Goal: Task Accomplishment & Management: Use online tool/utility

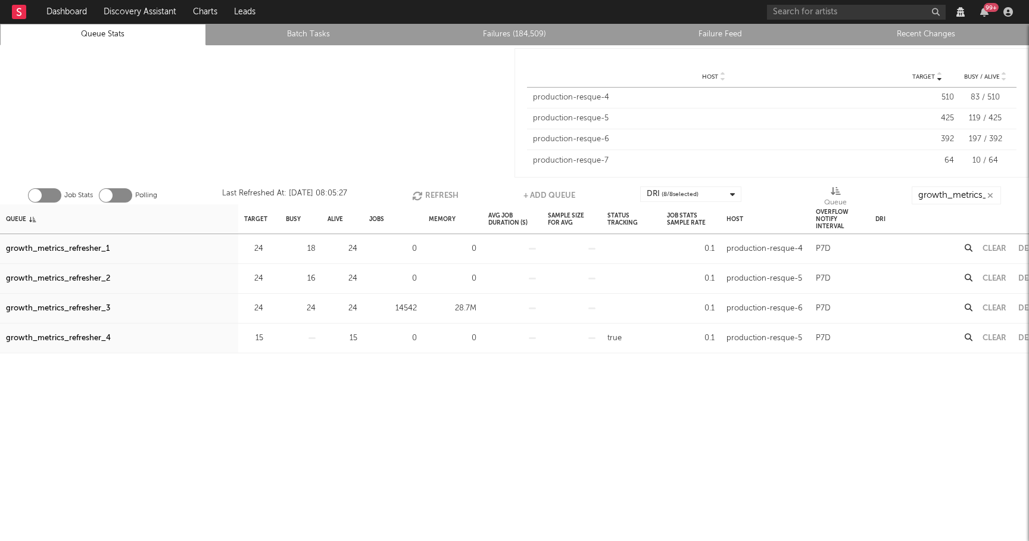
click at [429, 193] on button "Refresh" at bounding box center [435, 195] width 46 height 18
click at [429, 193] on button "Refresh" at bounding box center [433, 195] width 46 height 18
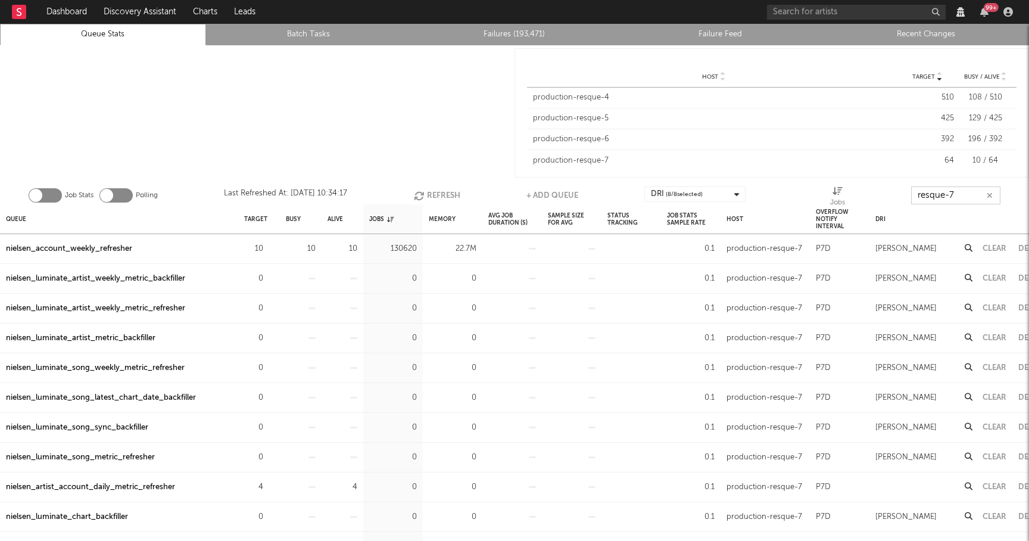
click at [968, 199] on input "resque-7" at bounding box center [955, 195] width 89 height 18
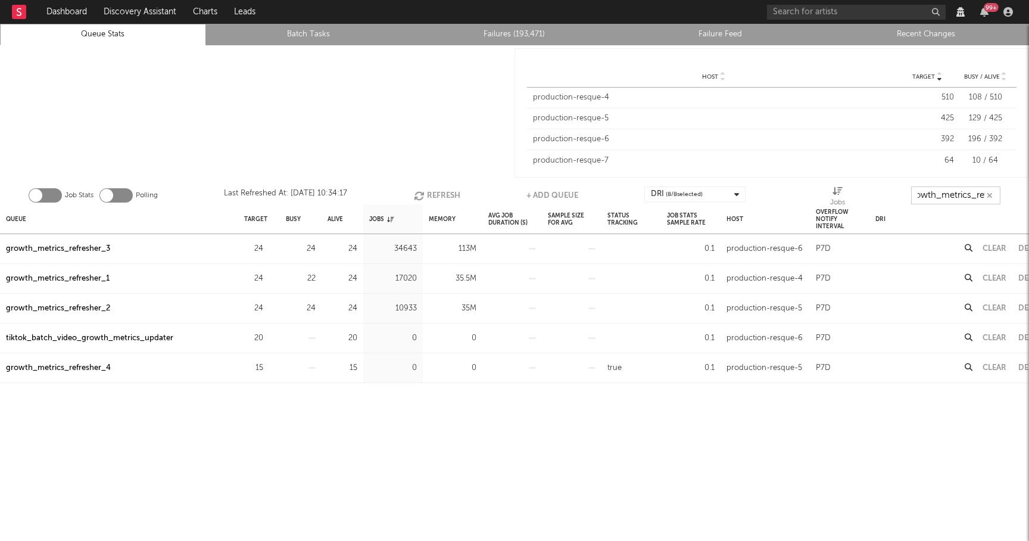
scroll to position [0, 14]
type input "growth_metrics_ref"
click at [24, 219] on div "Queue" at bounding box center [16, 219] width 20 height 26
click at [82, 245] on div "growth_metrics_refresher_1" at bounding box center [58, 249] width 104 height 14
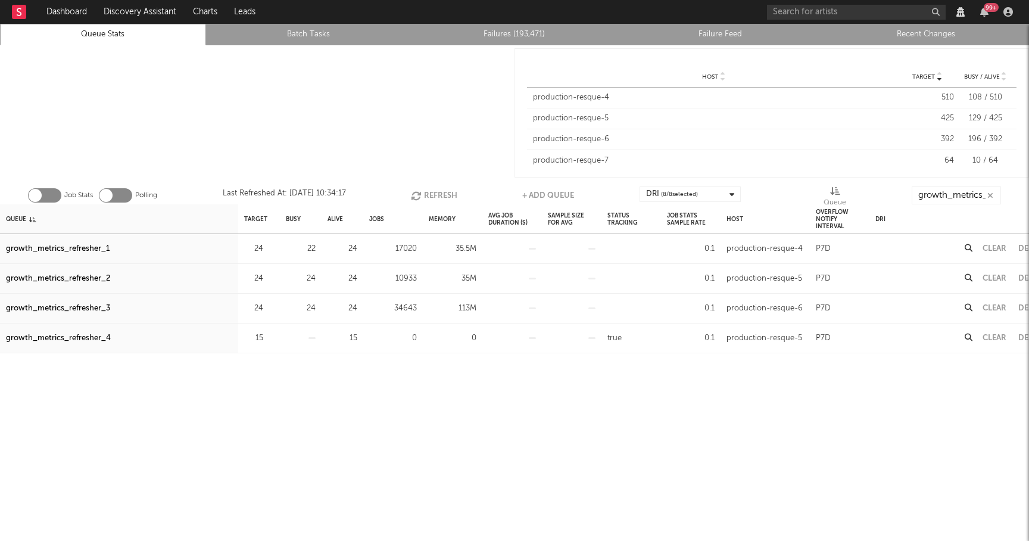
click at [83, 276] on div "growth_metrics_refresher_2" at bounding box center [58, 279] width 104 height 14
click at [86, 308] on div "growth_metrics_refresher_3" at bounding box center [58, 308] width 104 height 14
click at [493, 33] on link "Failures (193,471)" at bounding box center [514, 34] width 193 height 14
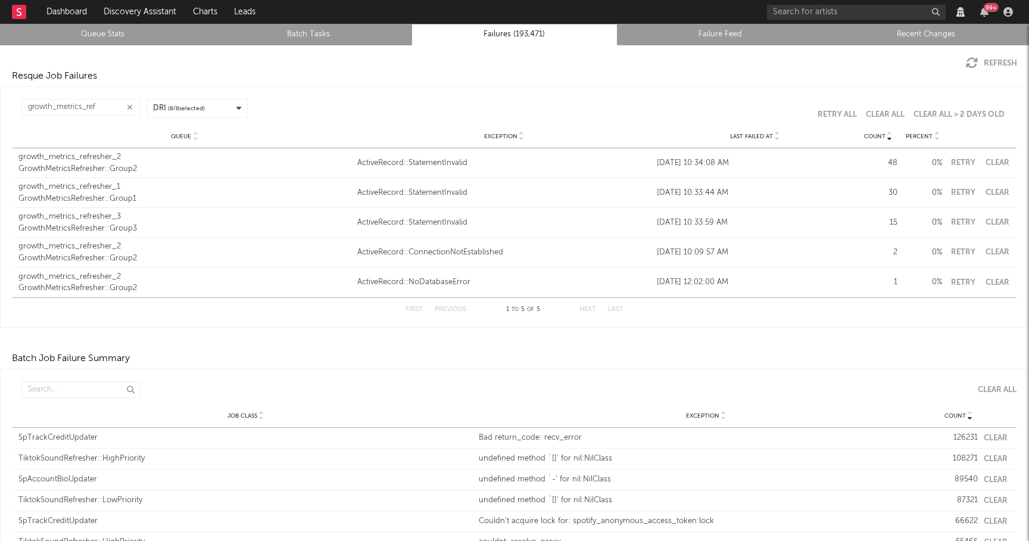
click at [965, 159] on button "Retry" at bounding box center [963, 163] width 30 height 8
click at [128, 253] on div "GrowthMetricsRefresher::Group2" at bounding box center [184, 259] width 333 height 12
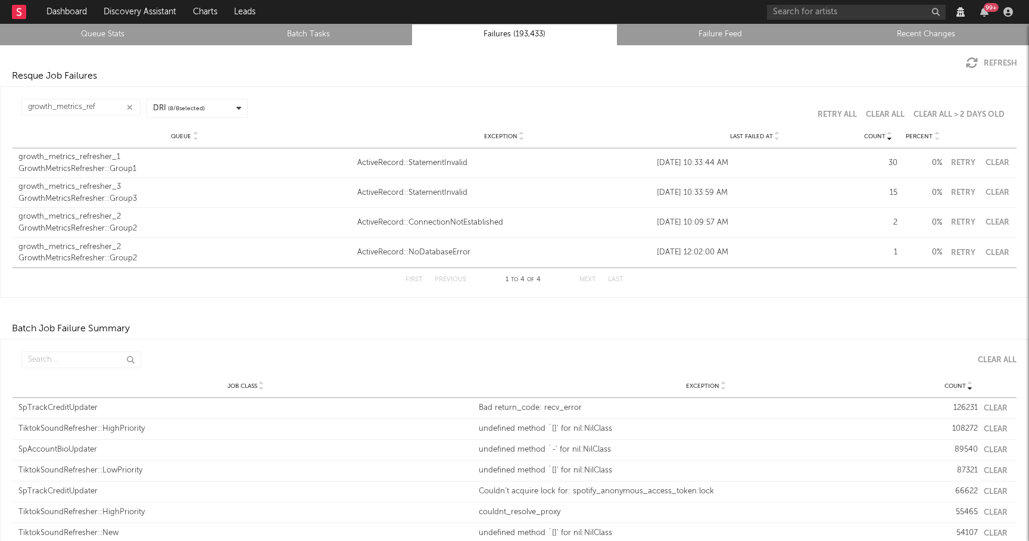
click at [970, 160] on button "Retry" at bounding box center [963, 163] width 30 height 8
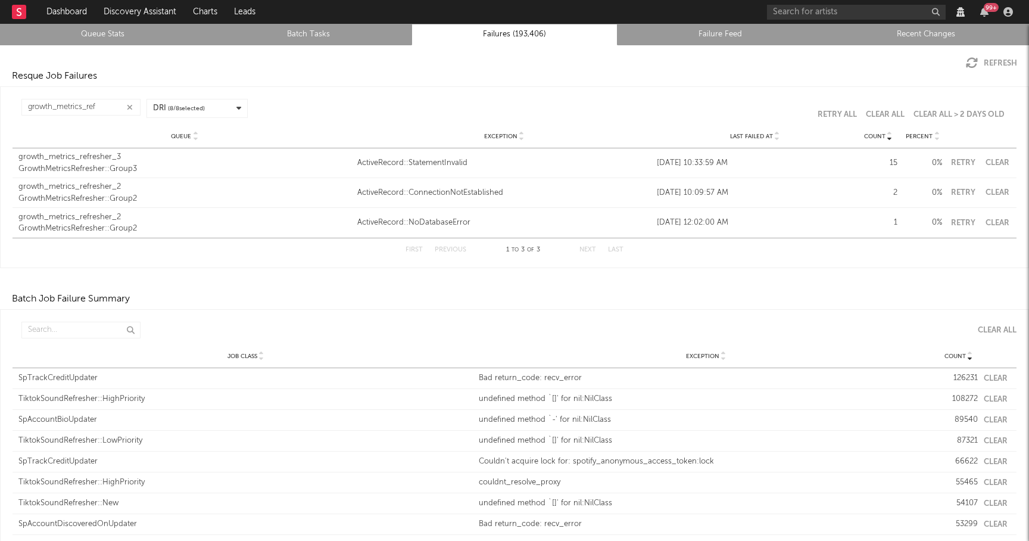
click at [970, 160] on button "Retry" at bounding box center [963, 163] width 30 height 8
click at [448, 220] on div "ActiveRecord::NoDatabaseError" at bounding box center [504, 223] width 294 height 12
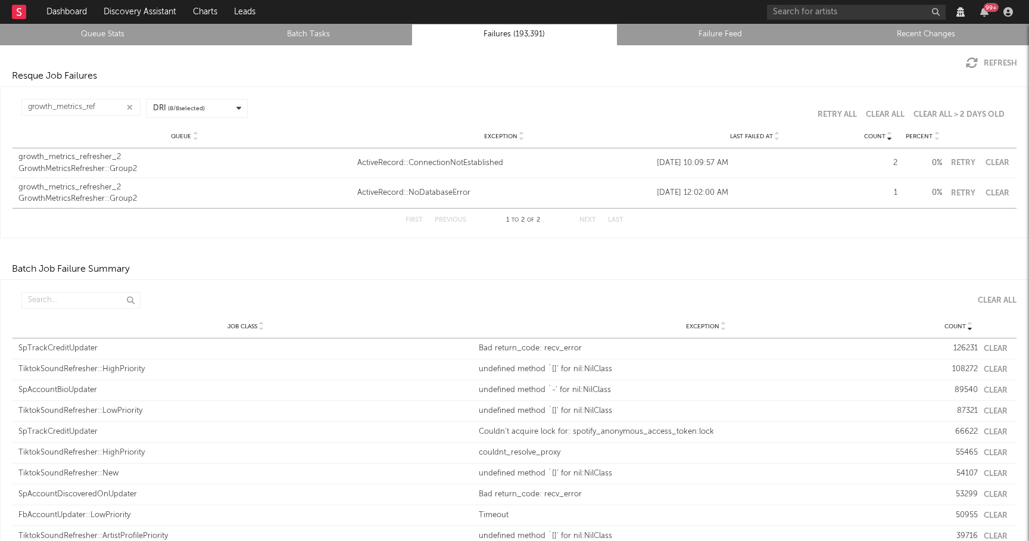
click at [963, 160] on button "Retry" at bounding box center [963, 163] width 30 height 8
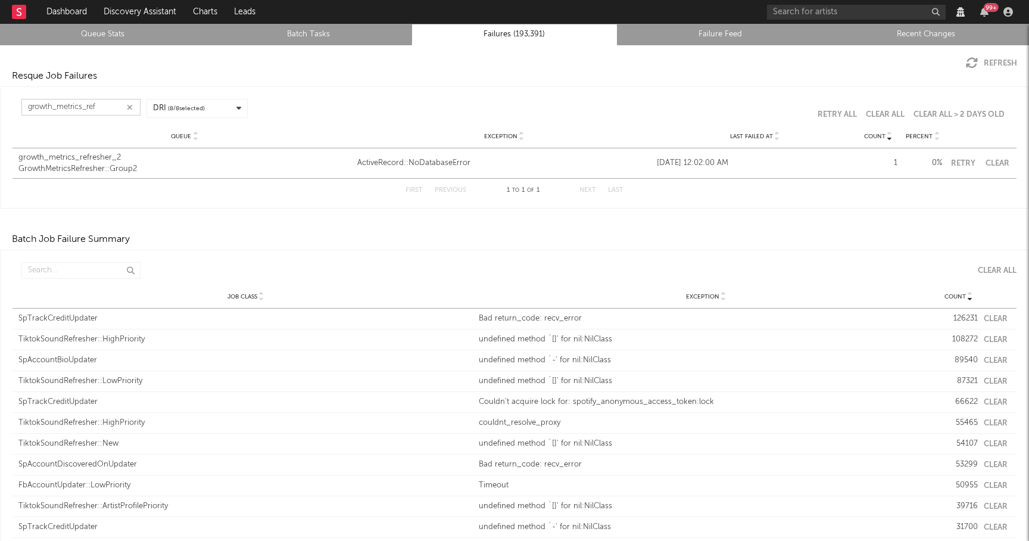
click at [105, 104] on input "growth_metrics_ref" at bounding box center [80, 107] width 119 height 17
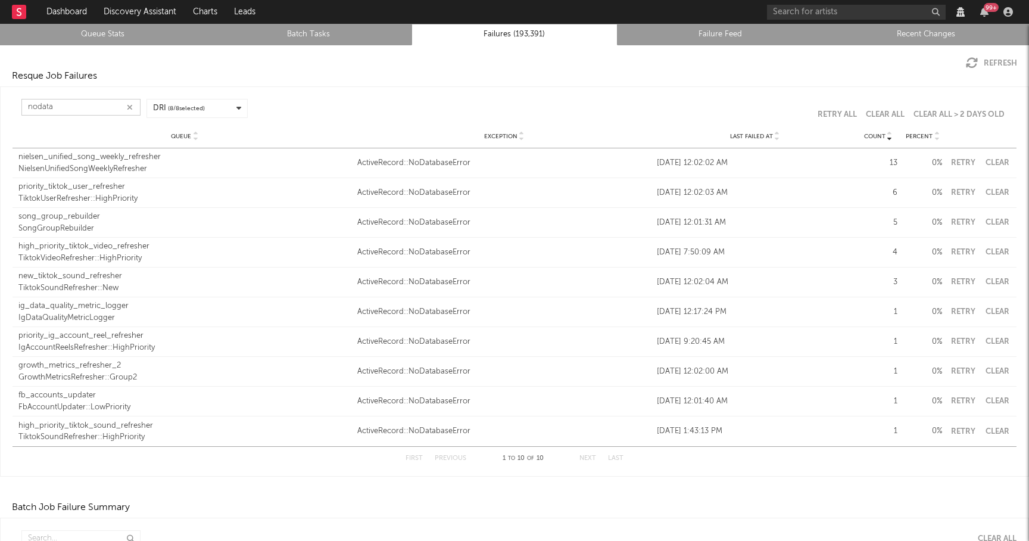
type input "nodata"
click at [777, 137] on icon at bounding box center [777, 138] width 6 height 5
click at [777, 136] on icon at bounding box center [777, 134] width 6 height 5
click at [777, 137] on icon at bounding box center [777, 138] width 6 height 5
click at [432, 284] on div "ActiveRecord::NoDatabaseError" at bounding box center [504, 282] width 294 height 12
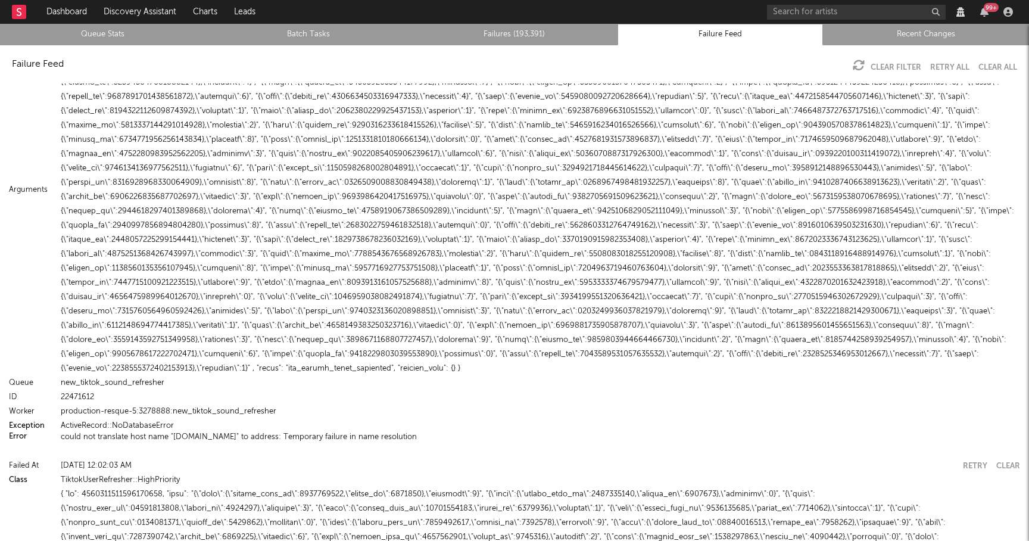
scroll to position [118, 0]
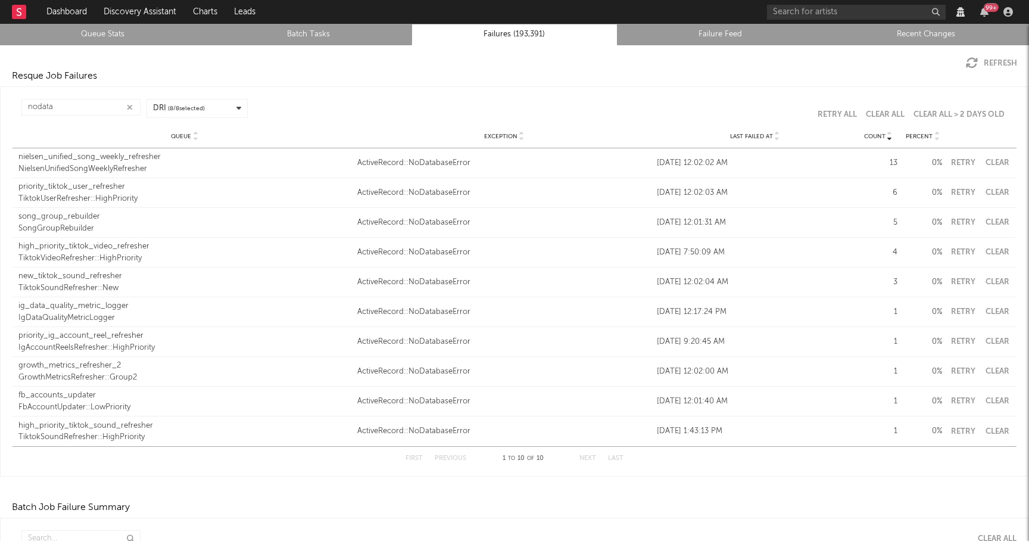
click at [779, 140] on icon at bounding box center [777, 138] width 6 height 5
click at [1000, 308] on button "Clear" at bounding box center [997, 312] width 27 height 8
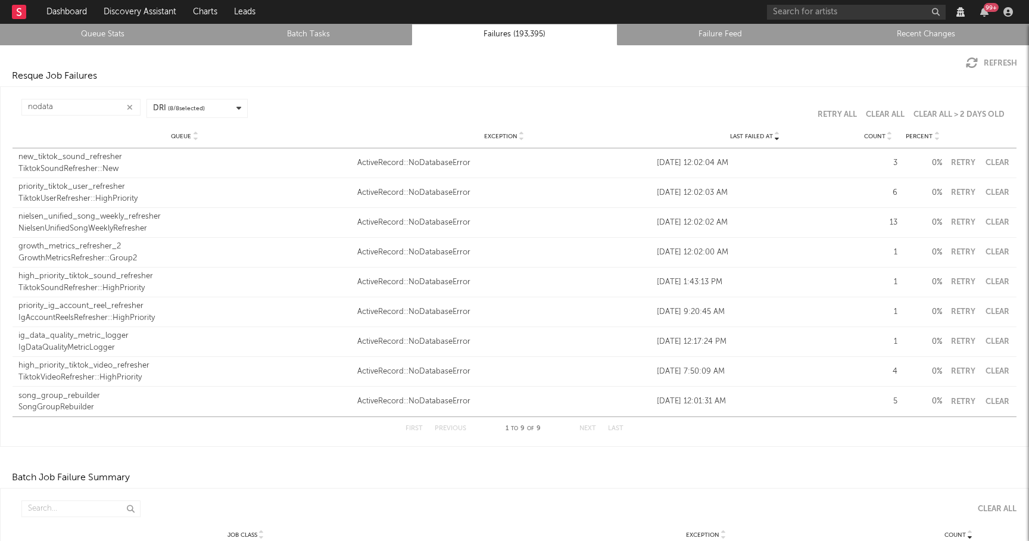
click at [997, 313] on button "Clear" at bounding box center [997, 312] width 27 height 8
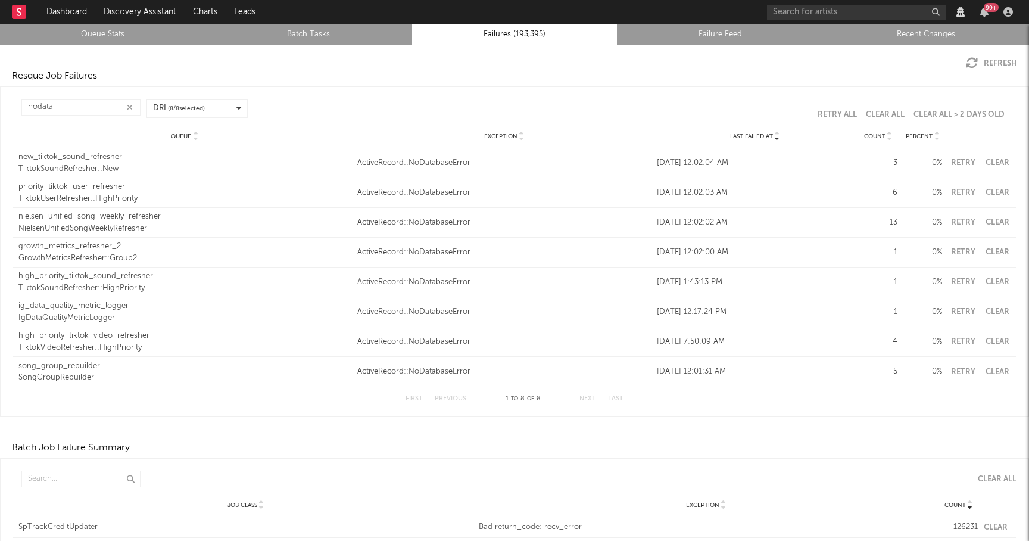
click at [995, 281] on button "Clear" at bounding box center [997, 282] width 27 height 8
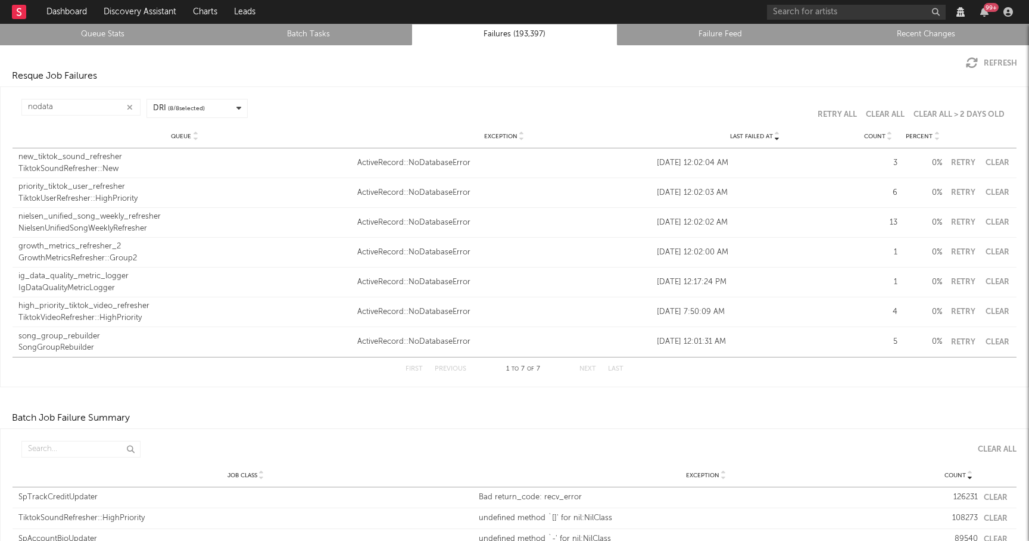
click at [1006, 281] on button "Clear" at bounding box center [997, 282] width 27 height 8
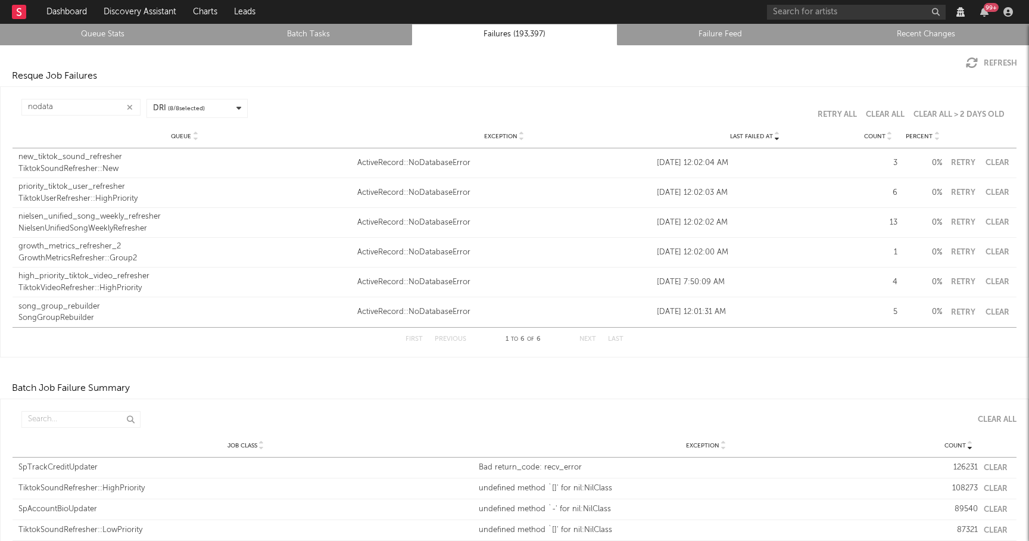
click at [998, 283] on button "Clear" at bounding box center [997, 282] width 27 height 8
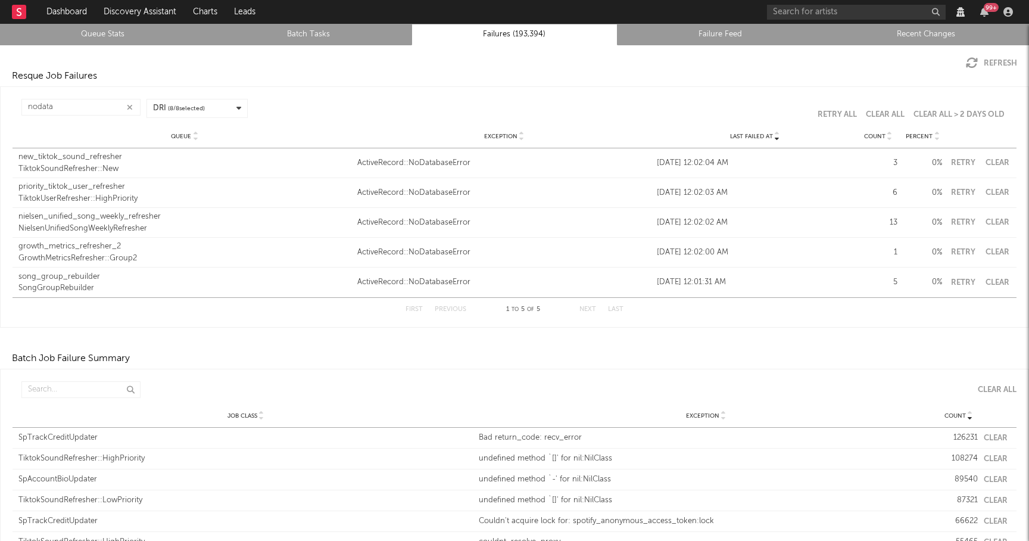
click at [993, 279] on button "Clear" at bounding box center [997, 283] width 27 height 8
click at [70, 110] on input "nodata" at bounding box center [80, 107] width 119 height 17
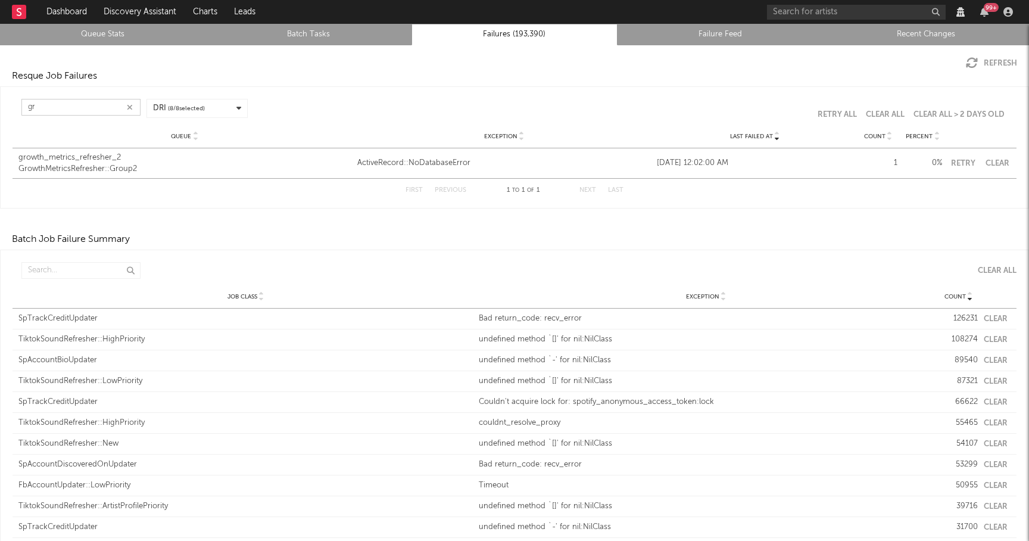
type input "g"
click at [994, 161] on button "Clear" at bounding box center [997, 164] width 27 height 8
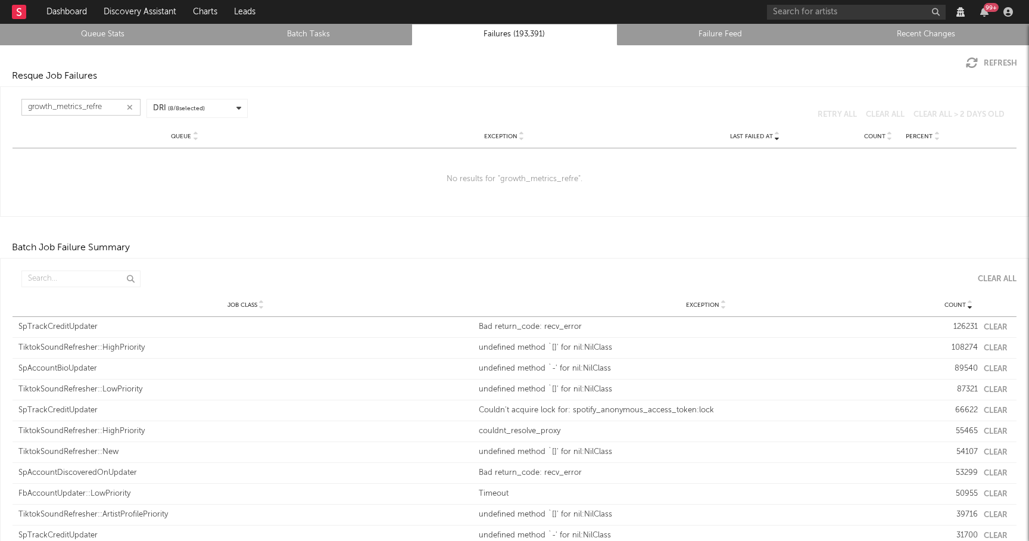
type input "growth_metrics_refre"
click at [129, 35] on link "Queue Stats" at bounding box center [103, 34] width 193 height 14
click at [979, 63] on button "Refresh" at bounding box center [991, 63] width 51 height 12
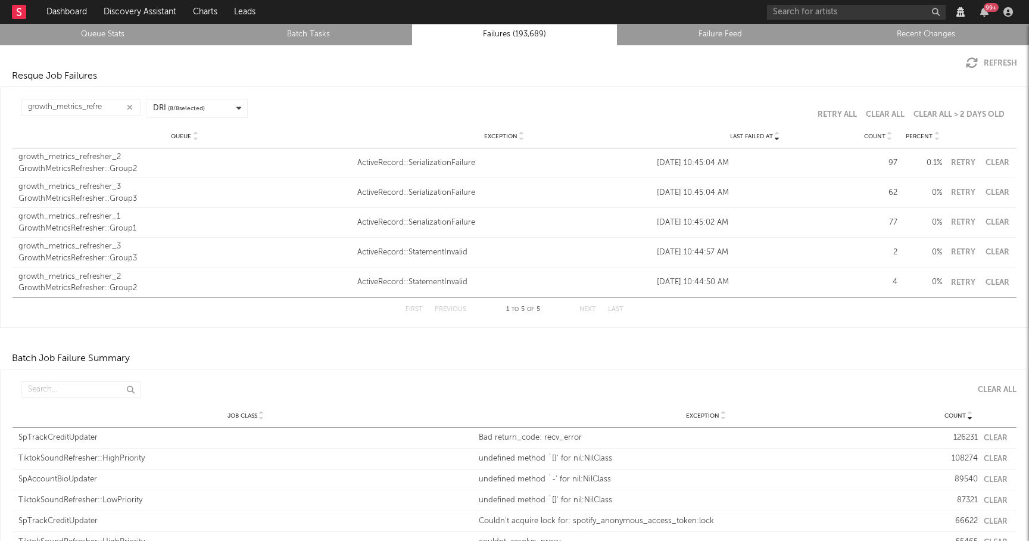
click at [966, 164] on button "Retry" at bounding box center [963, 163] width 30 height 8
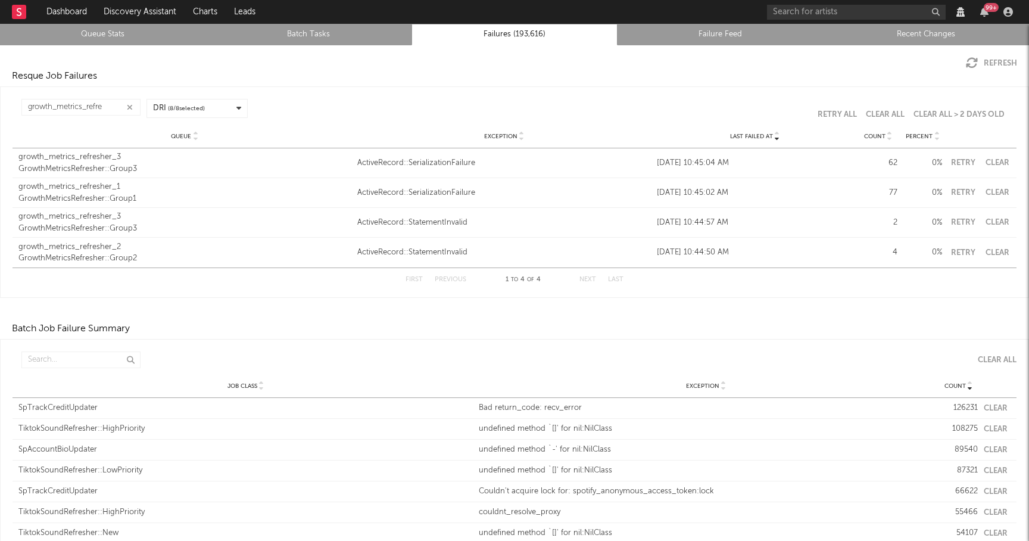
click at [110, 166] on div "GrowthMetricsRefresher::Group3" at bounding box center [184, 169] width 333 height 12
click at [965, 164] on button "Retry" at bounding box center [963, 163] width 30 height 8
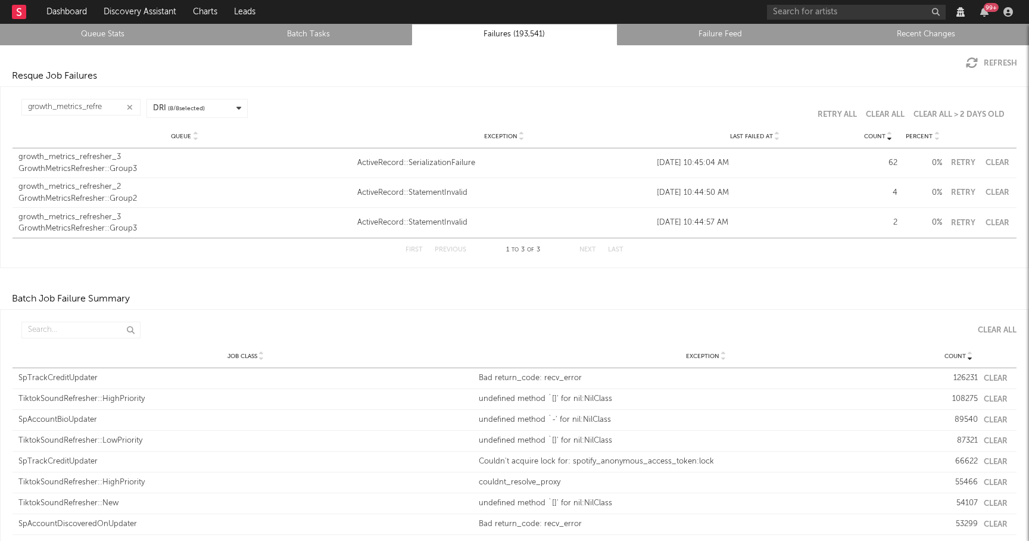
click at [967, 166] on button "Retry" at bounding box center [963, 163] width 30 height 8
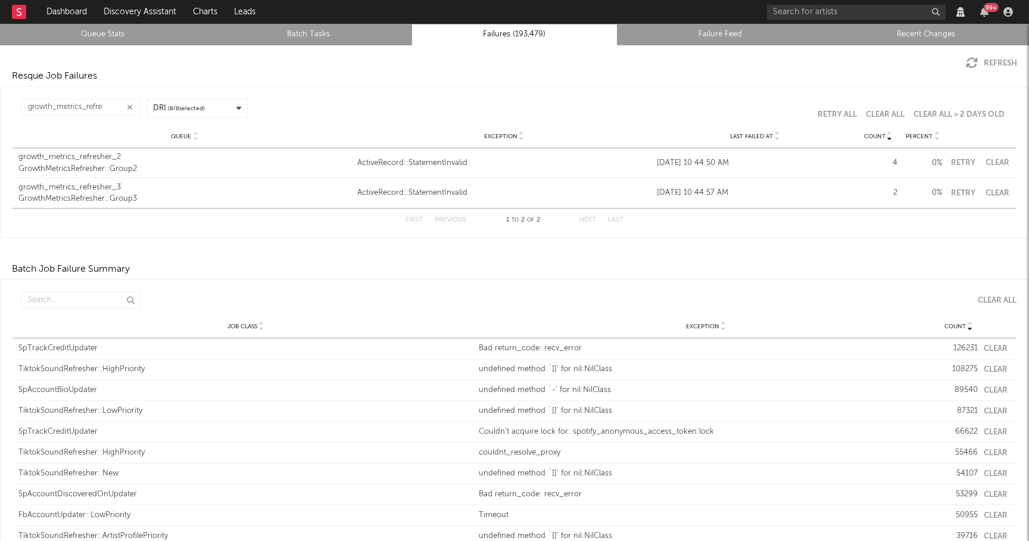
click at [969, 161] on button "Retry" at bounding box center [963, 163] width 30 height 8
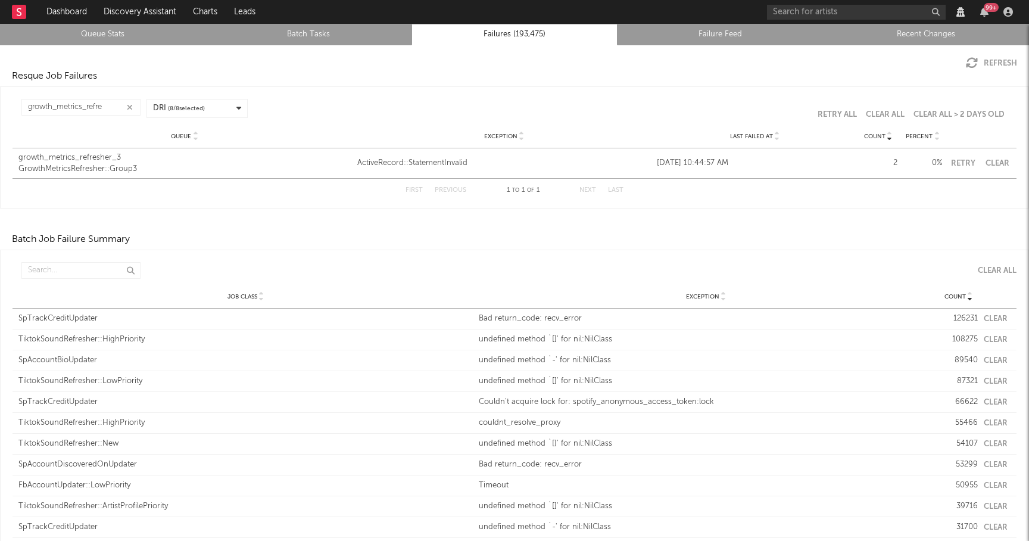
click at [957, 161] on button "Retry" at bounding box center [963, 164] width 30 height 8
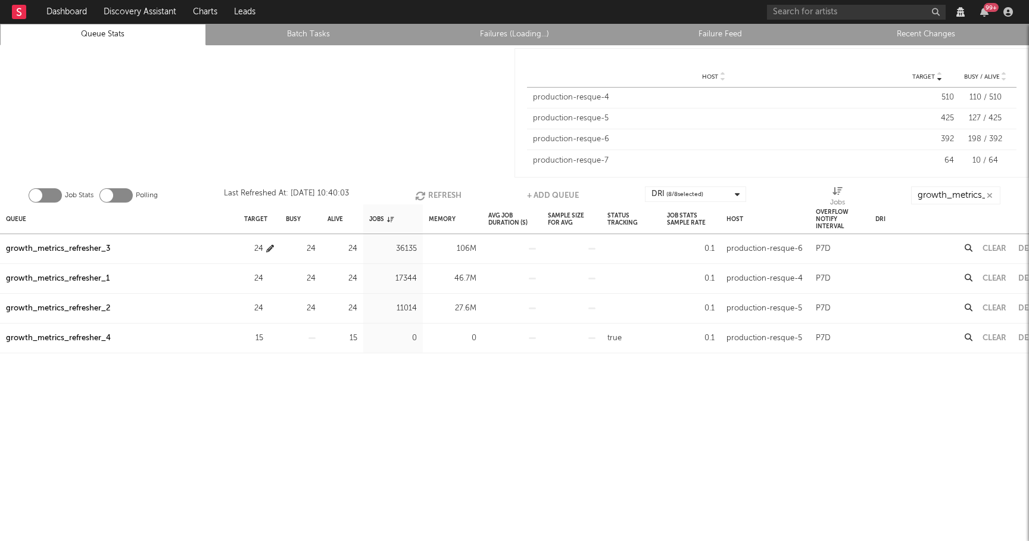
click at [268, 248] on icon "button" at bounding box center [270, 249] width 8 height 8
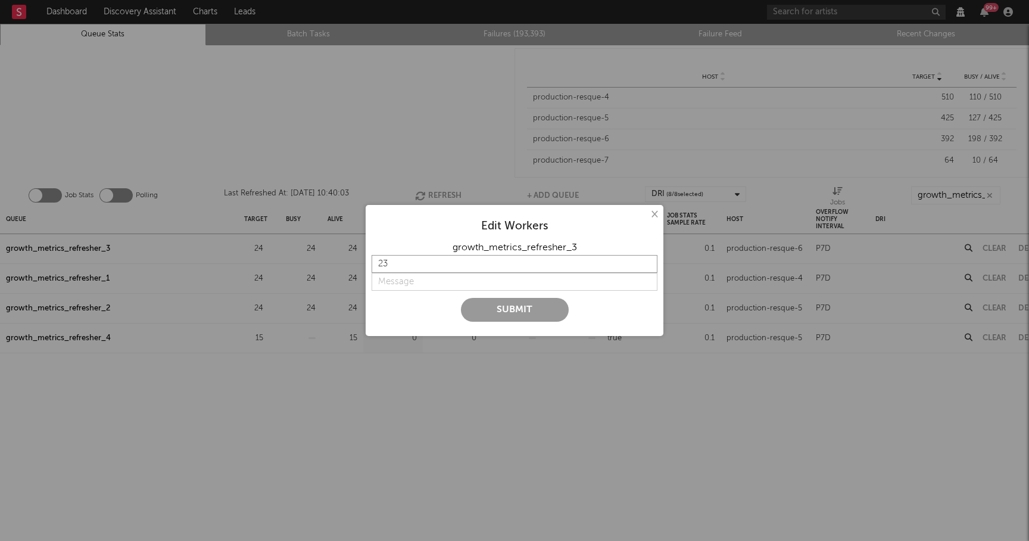
click at [648, 265] on input "23" at bounding box center [515, 264] width 286 height 18
type input "22"
click at [648, 265] on input "22" at bounding box center [515, 264] width 286 height 18
click at [413, 279] on input "string" at bounding box center [515, 282] width 286 height 18
type input "lower"
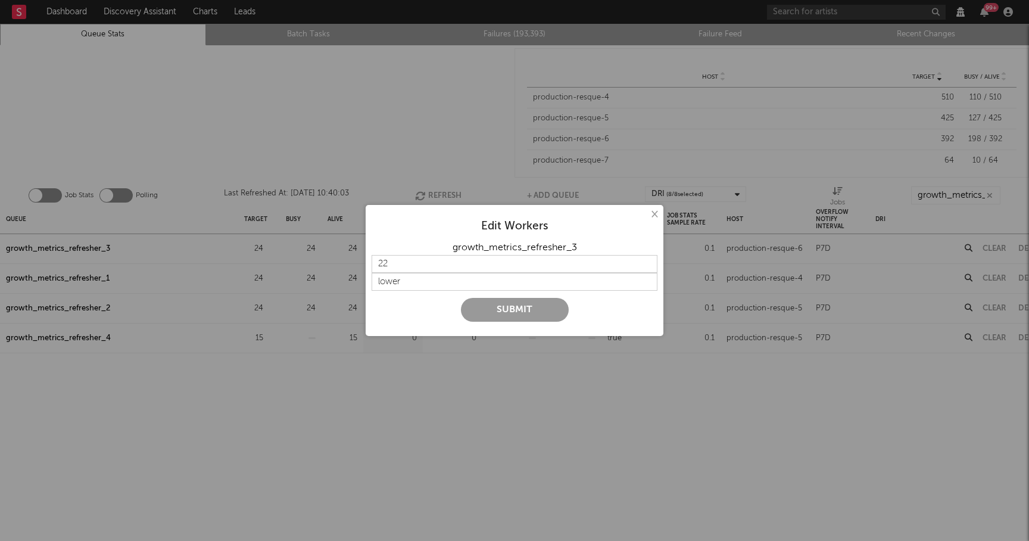
click at [470, 307] on button "Submit" at bounding box center [515, 310] width 108 height 24
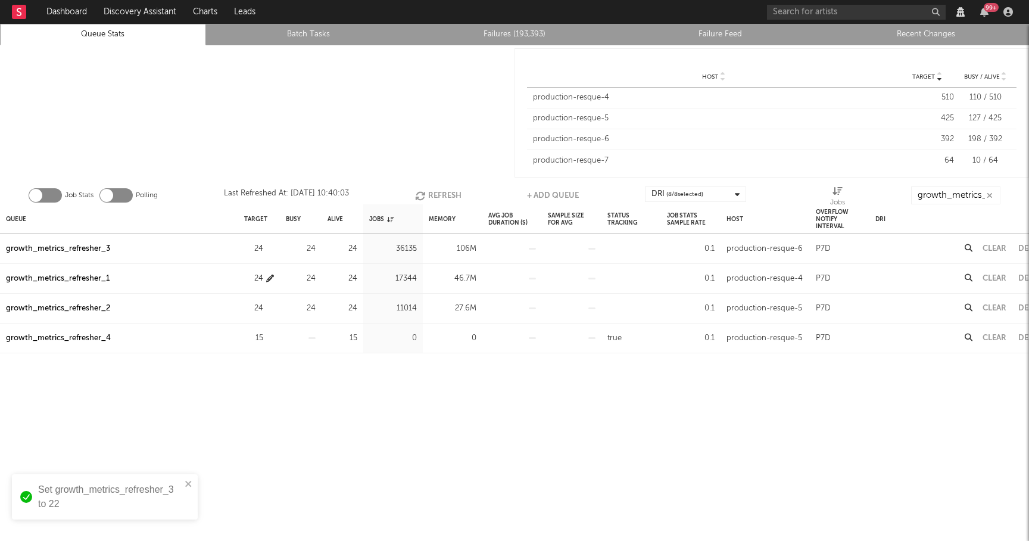
click at [269, 279] on icon "button" at bounding box center [270, 279] width 8 height 8
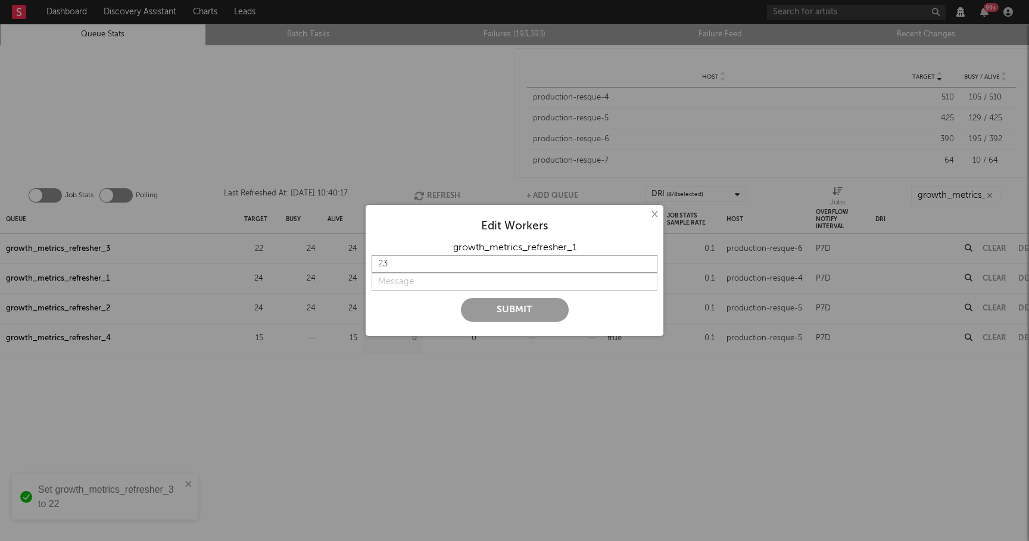
click at [646, 268] on input "23" at bounding box center [515, 264] width 286 height 18
type input "22"
click at [646, 268] on input "22" at bounding box center [515, 264] width 286 height 18
click at [409, 281] on input "string" at bounding box center [515, 282] width 286 height 18
type input "lower"
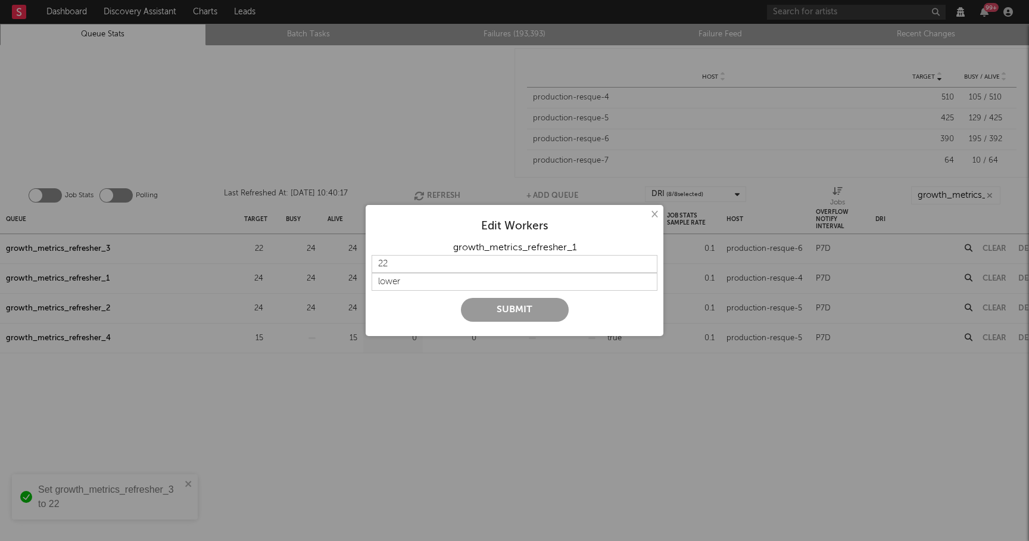
click at [508, 309] on button "Submit" at bounding box center [515, 310] width 108 height 24
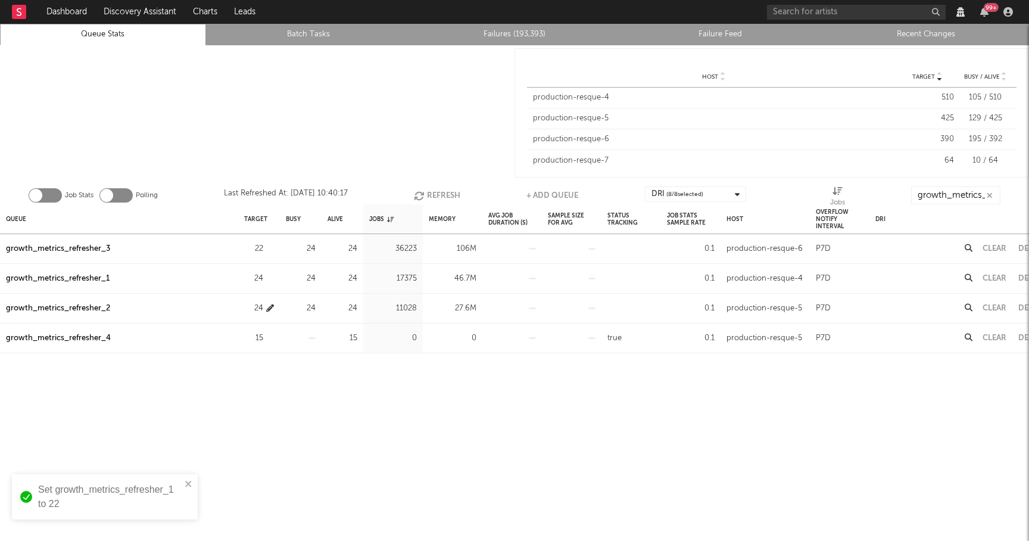
click at [269, 307] on icon "button" at bounding box center [270, 308] width 8 height 8
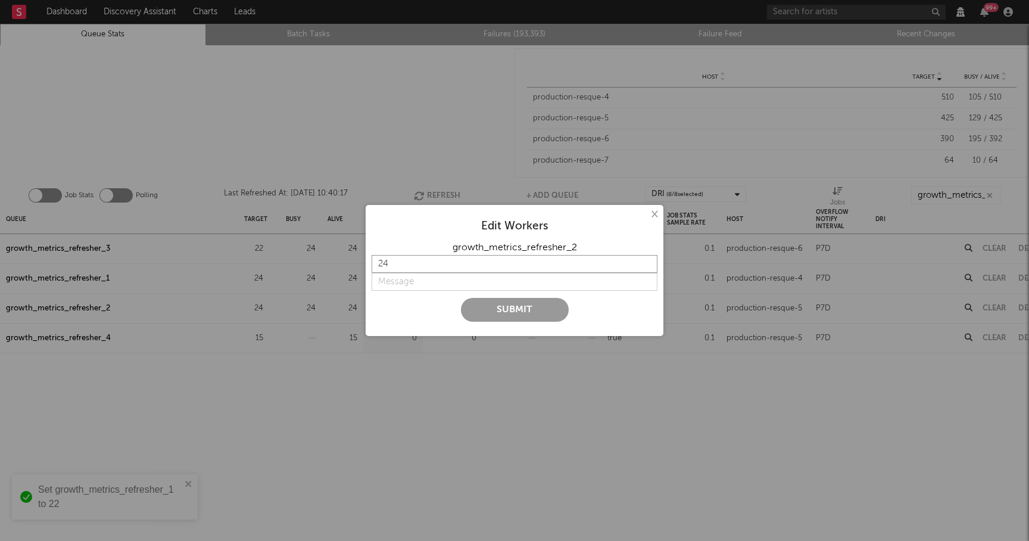
click at [646, 271] on input "24" at bounding box center [515, 264] width 286 height 18
click at [648, 266] on input "23" at bounding box center [515, 264] width 286 height 18
type input "22"
click at [648, 266] on input "22" at bounding box center [515, 264] width 286 height 18
click at [447, 285] on input "string" at bounding box center [515, 282] width 286 height 18
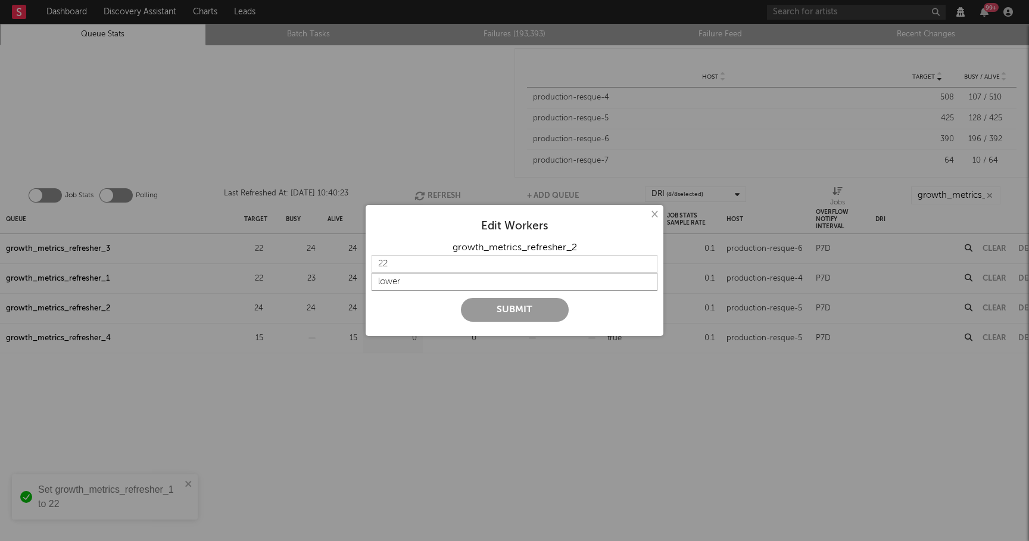
type input "lower"
click at [503, 312] on button "Submit" at bounding box center [515, 310] width 108 height 24
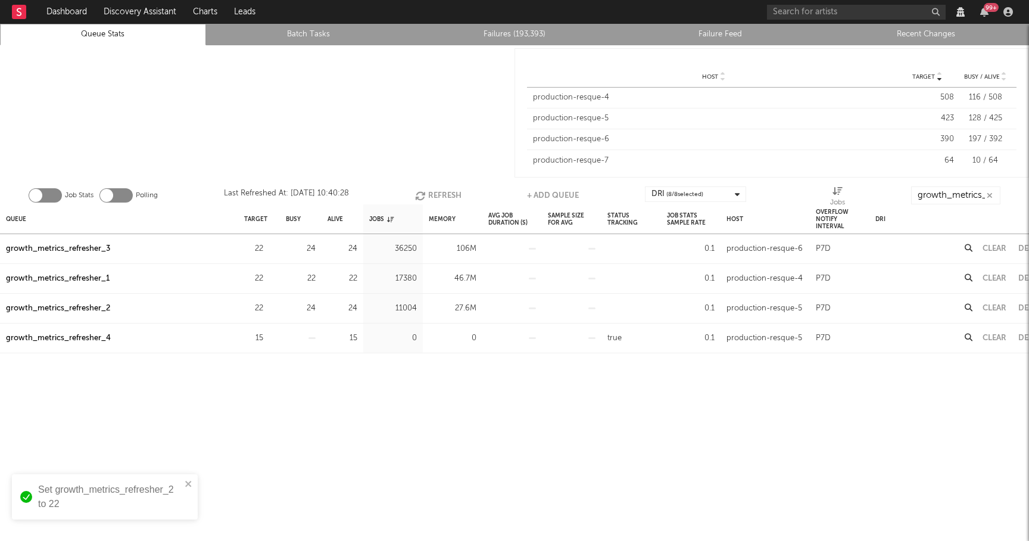
click at [440, 191] on button "Refresh" at bounding box center [438, 195] width 46 height 18
click at [993, 277] on button "Clear" at bounding box center [995, 279] width 24 height 8
click at [997, 278] on button "Clear" at bounding box center [995, 279] width 24 height 8
click at [1003, 245] on button "Clear" at bounding box center [995, 249] width 24 height 8
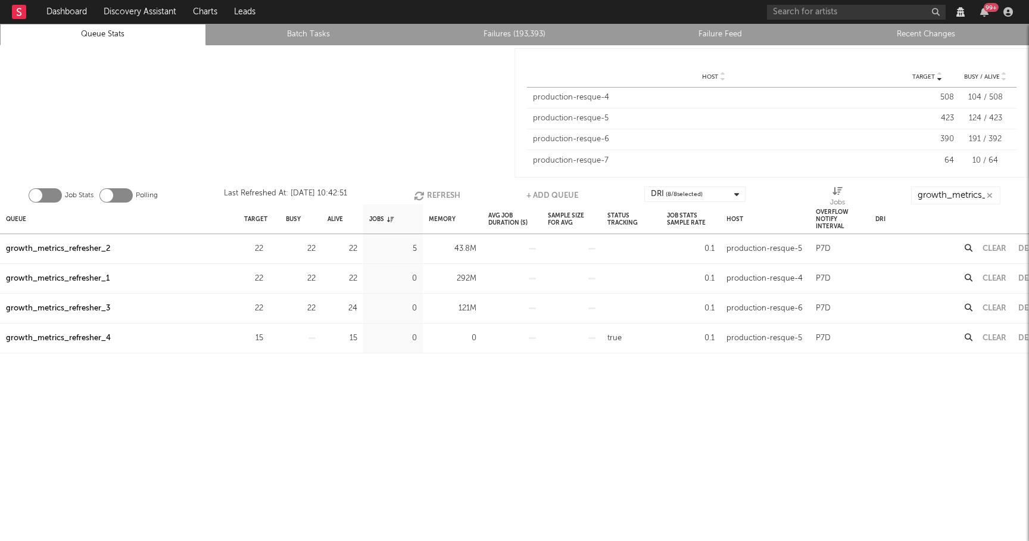
click at [434, 194] on button "Refresh" at bounding box center [437, 195] width 46 height 18
click at [446, 204] on div "Memory" at bounding box center [453, 218] width 60 height 29
click at [444, 193] on button "Refresh" at bounding box center [437, 195] width 46 height 18
click at [444, 193] on button "Refresh" at bounding box center [438, 195] width 46 height 18
click at [436, 195] on button "Refresh" at bounding box center [437, 195] width 46 height 18
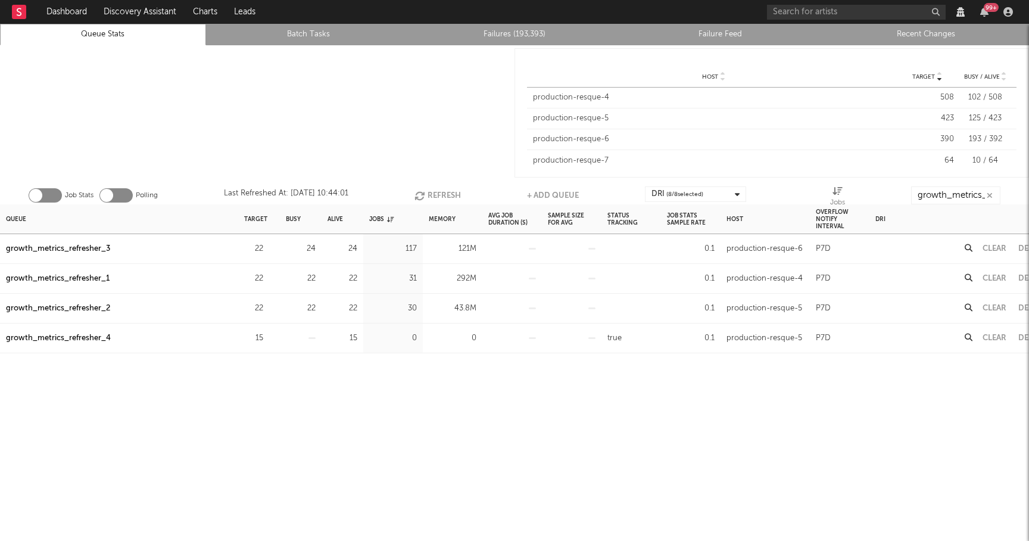
click at [990, 251] on button "Clear" at bounding box center [995, 249] width 24 height 8
click at [991, 279] on button "Clear" at bounding box center [995, 279] width 24 height 8
click at [14, 217] on div "Queue" at bounding box center [16, 219] width 20 height 26
click at [985, 273] on div "Clear" at bounding box center [995, 279] width 36 height 30
click at [985, 280] on button "Clear" at bounding box center [995, 279] width 24 height 8
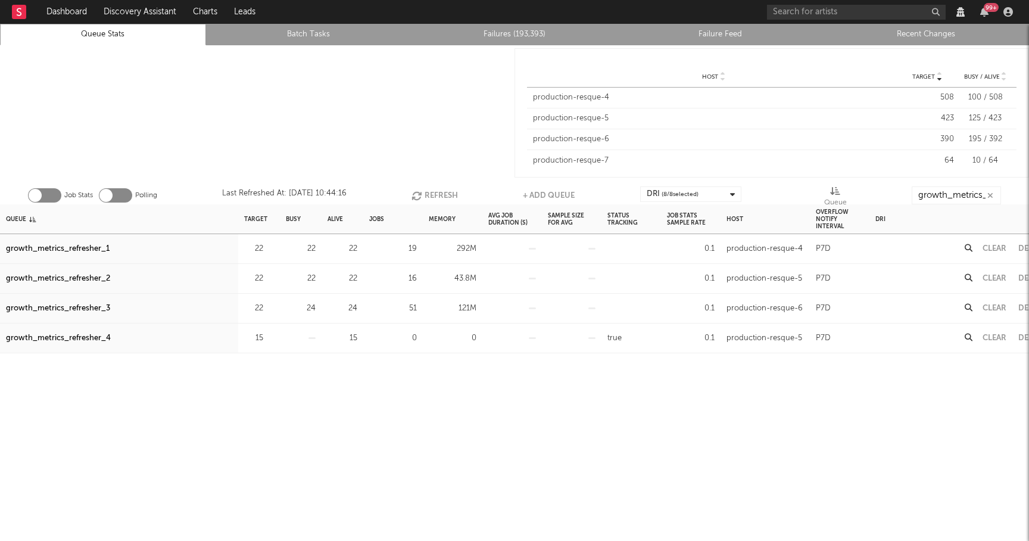
click at [1000, 310] on button "Clear" at bounding box center [995, 308] width 24 height 8
click at [446, 189] on button "Refresh" at bounding box center [435, 195] width 46 height 18
click at [429, 196] on button "Refresh" at bounding box center [435, 195] width 46 height 18
click at [987, 247] on button "Clear" at bounding box center [995, 249] width 24 height 8
click at [994, 280] on button "Clear" at bounding box center [995, 279] width 24 height 8
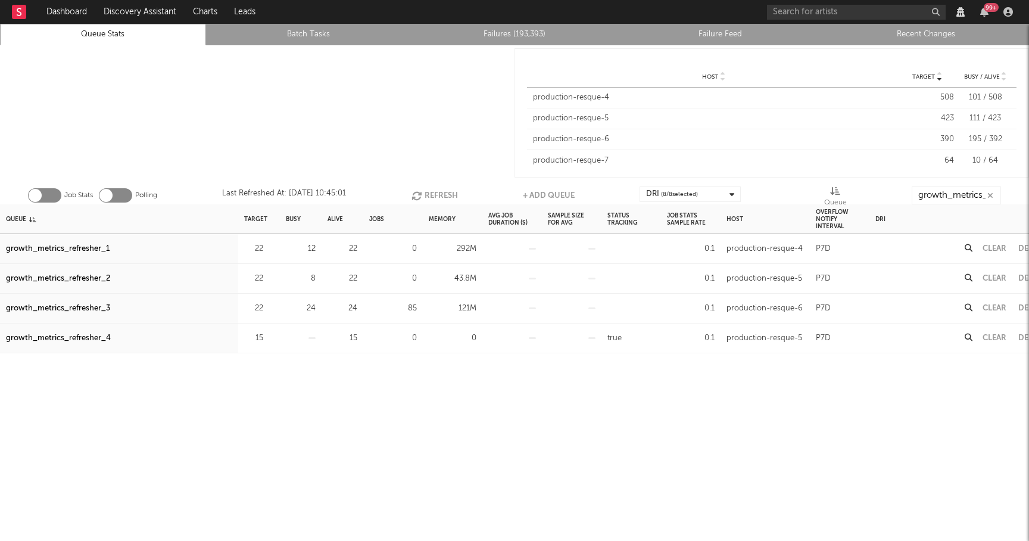
click at [991, 307] on button "Clear" at bounding box center [995, 308] width 24 height 8
click at [432, 186] on button "Refresh" at bounding box center [435, 195] width 46 height 18
click at [432, 191] on button "Refresh" at bounding box center [434, 195] width 46 height 18
click at [431, 189] on button "Refresh" at bounding box center [435, 195] width 46 height 18
click at [86, 250] on div "growth_metrics_refresher_1" at bounding box center [58, 249] width 104 height 14
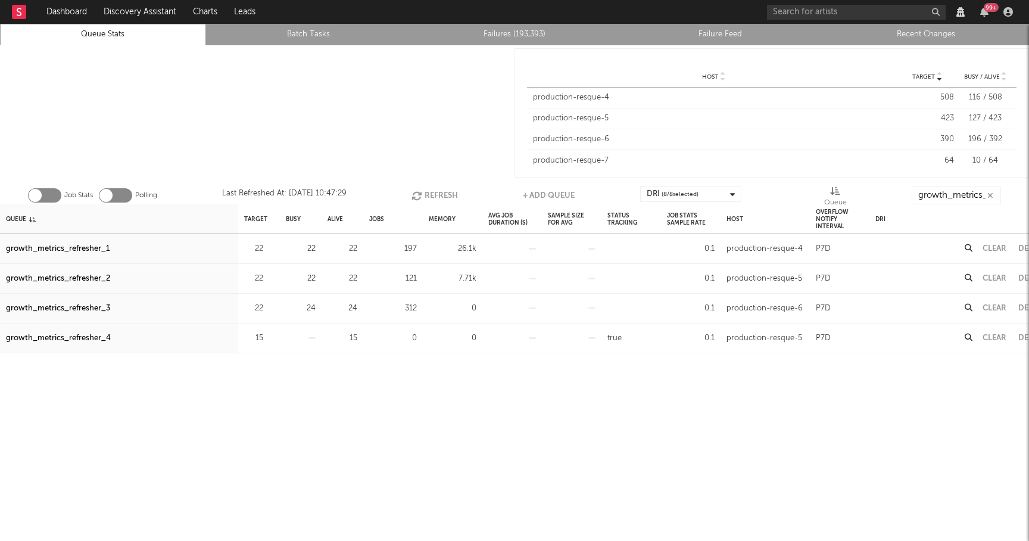
click at [85, 281] on div "growth_metrics_refresher_2" at bounding box center [58, 279] width 104 height 14
click at [82, 312] on div "growth_metrics_refresher_3" at bounding box center [58, 308] width 104 height 14
click at [432, 191] on button "Refresh" at bounding box center [435, 195] width 46 height 18
click at [440, 191] on button "Refresh" at bounding box center [435, 195] width 46 height 18
click at [989, 247] on button "Clear" at bounding box center [995, 249] width 24 height 8
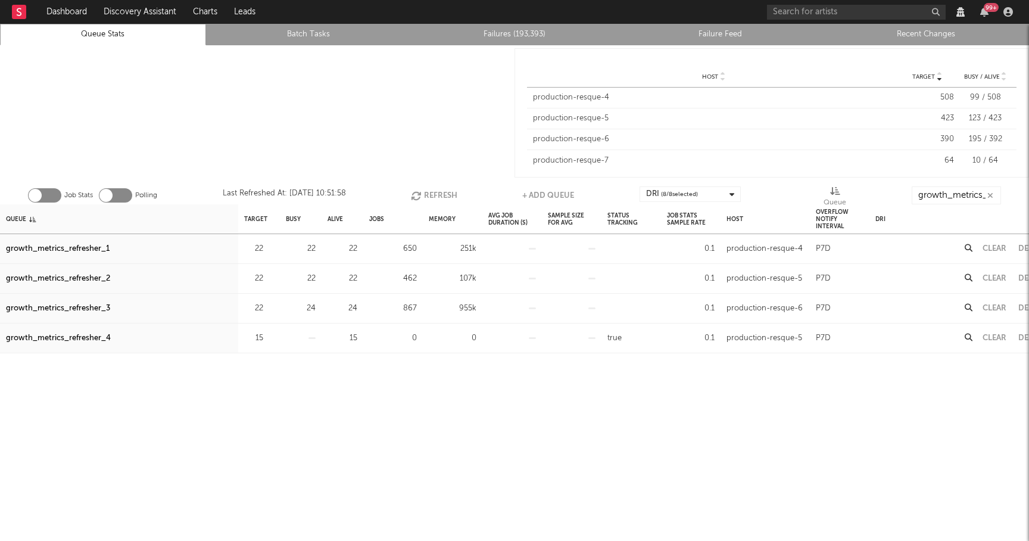
click at [1000, 277] on button "Clear" at bounding box center [995, 279] width 24 height 8
click at [988, 276] on button "Clear" at bounding box center [995, 279] width 24 height 8
click at [995, 307] on button "Clear" at bounding box center [995, 308] width 24 height 8
click at [988, 243] on div "Clear" at bounding box center [995, 249] width 36 height 30
click at [992, 249] on button "Clear" at bounding box center [995, 249] width 24 height 8
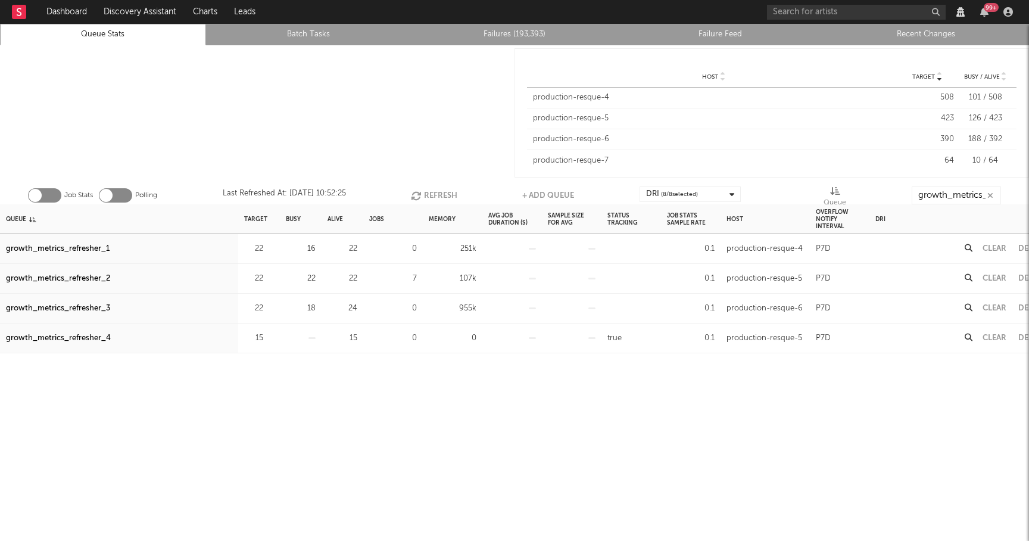
click at [994, 279] on button "Clear" at bounding box center [995, 279] width 24 height 8
click at [445, 197] on button "Refresh" at bounding box center [435, 195] width 46 height 18
click at [992, 254] on div "Clear" at bounding box center [995, 249] width 36 height 30
click at [993, 250] on button "Clear" at bounding box center [995, 249] width 24 height 8
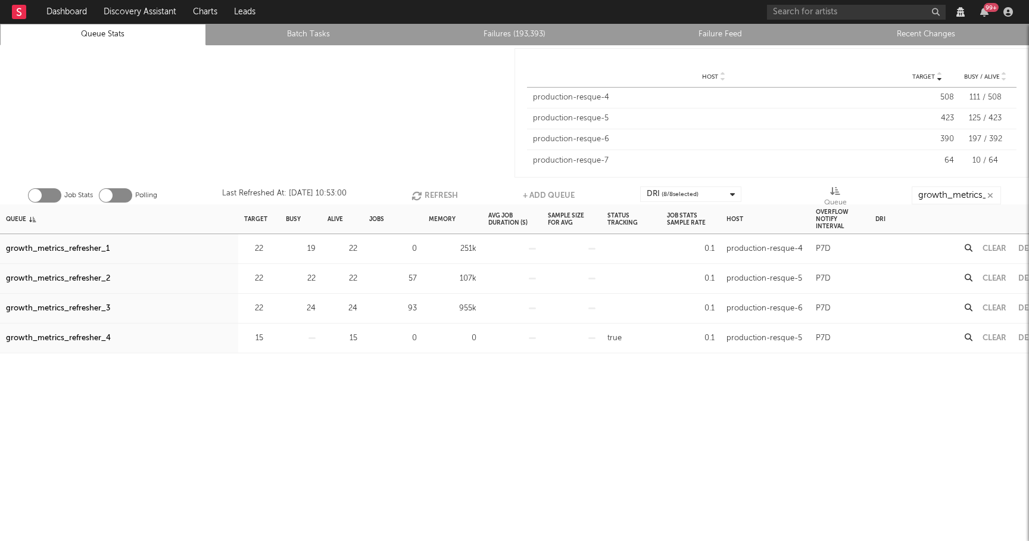
click at [1000, 278] on button "Clear" at bounding box center [995, 279] width 24 height 8
click at [997, 307] on button "Clear" at bounding box center [995, 308] width 24 height 8
click at [416, 199] on icon "button" at bounding box center [417, 196] width 13 height 10
click at [269, 245] on icon "button" at bounding box center [270, 249] width 8 height 8
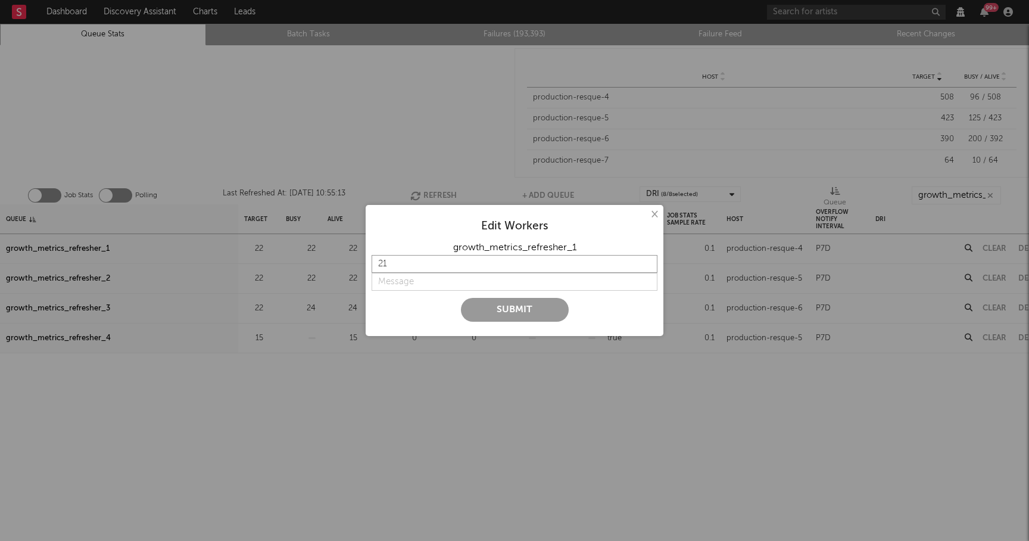
click at [648, 266] on input "21" at bounding box center [515, 264] width 286 height 18
type input "20"
click at [648, 266] on input "20" at bounding box center [515, 264] width 286 height 18
click at [438, 281] on input "string" at bounding box center [515, 282] width 286 height 18
type input "lower"
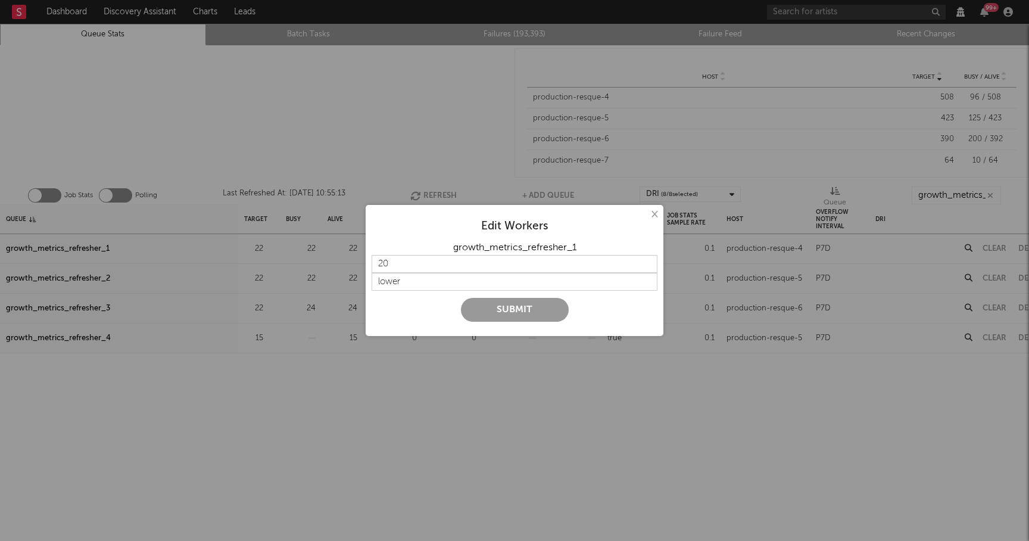
click at [487, 304] on button "Submit" at bounding box center [515, 310] width 108 height 24
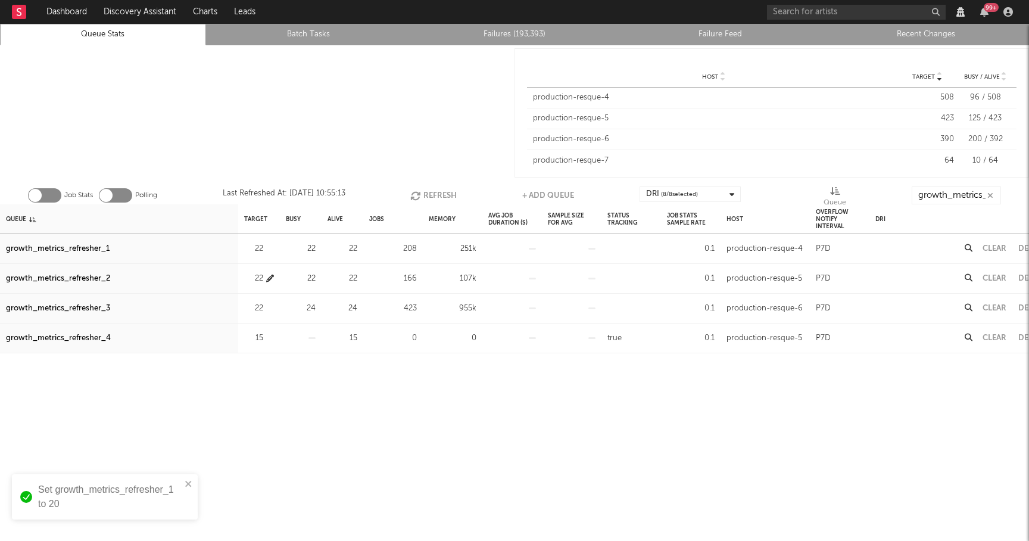
click at [270, 278] on icon "button" at bounding box center [270, 279] width 8 height 8
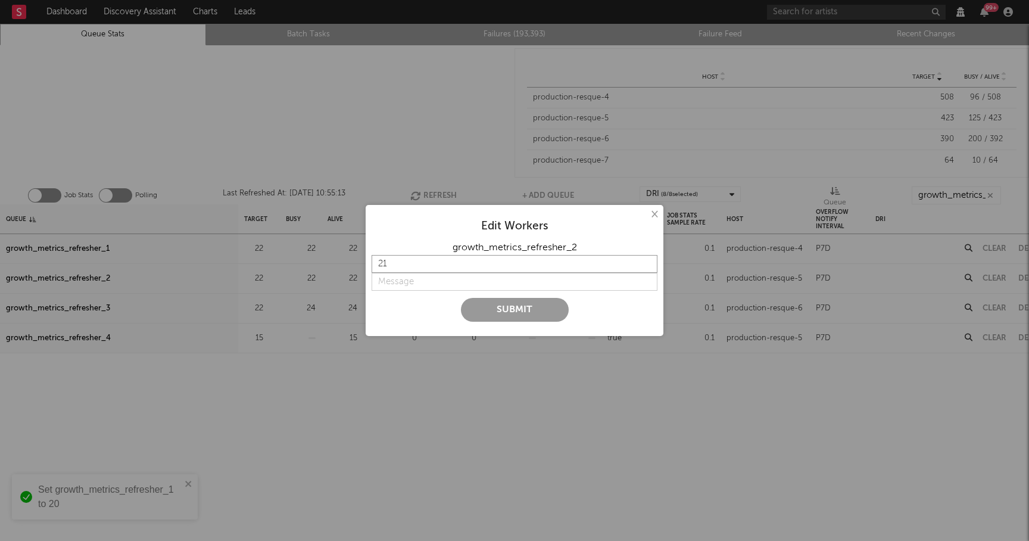
click at [645, 266] on input "21" at bounding box center [515, 264] width 286 height 18
type input "20"
click at [645, 266] on input "20" at bounding box center [515, 264] width 286 height 18
click at [453, 277] on input "string" at bounding box center [515, 282] width 286 height 18
type input "lower"
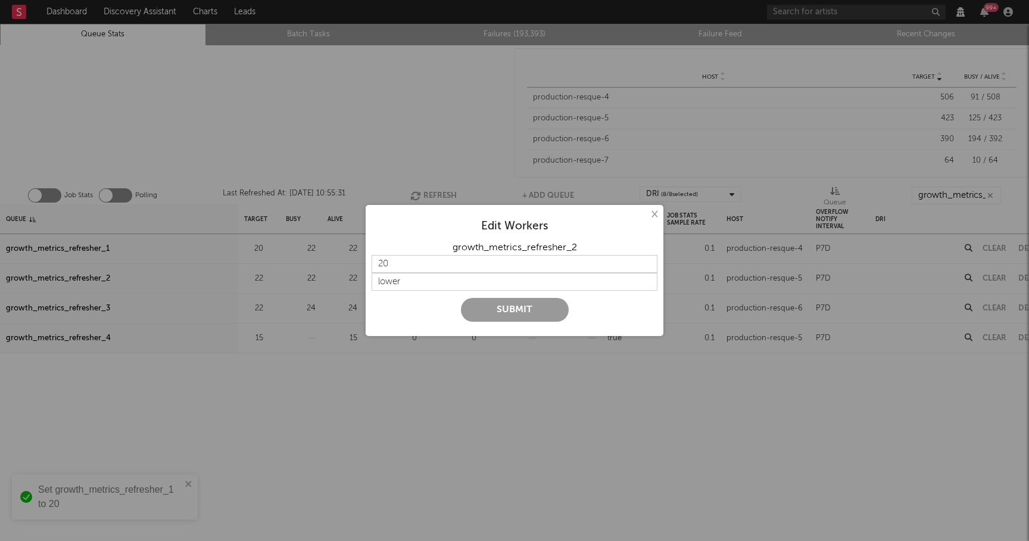
click at [488, 305] on button "Submit" at bounding box center [515, 310] width 108 height 24
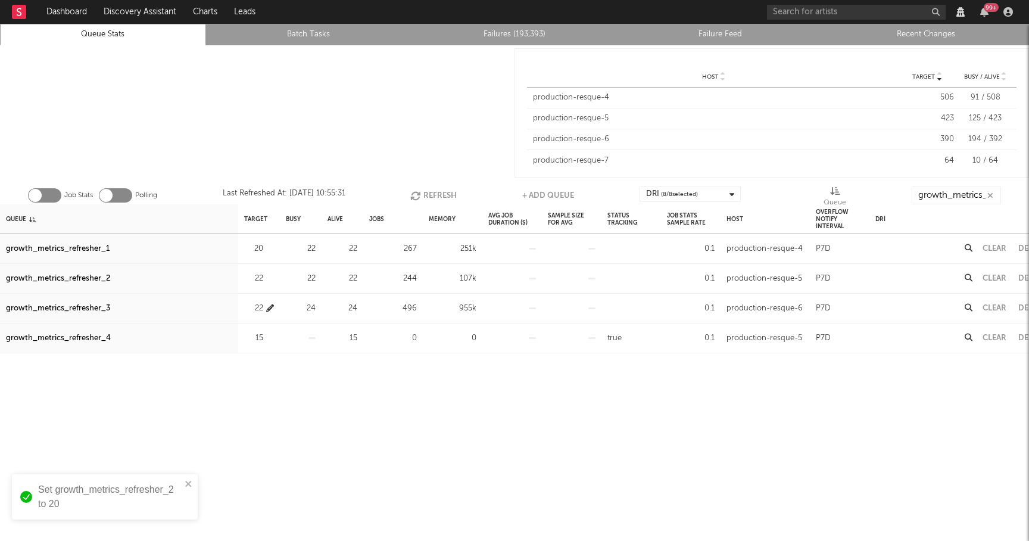
click at [269, 309] on icon "button" at bounding box center [270, 308] width 8 height 8
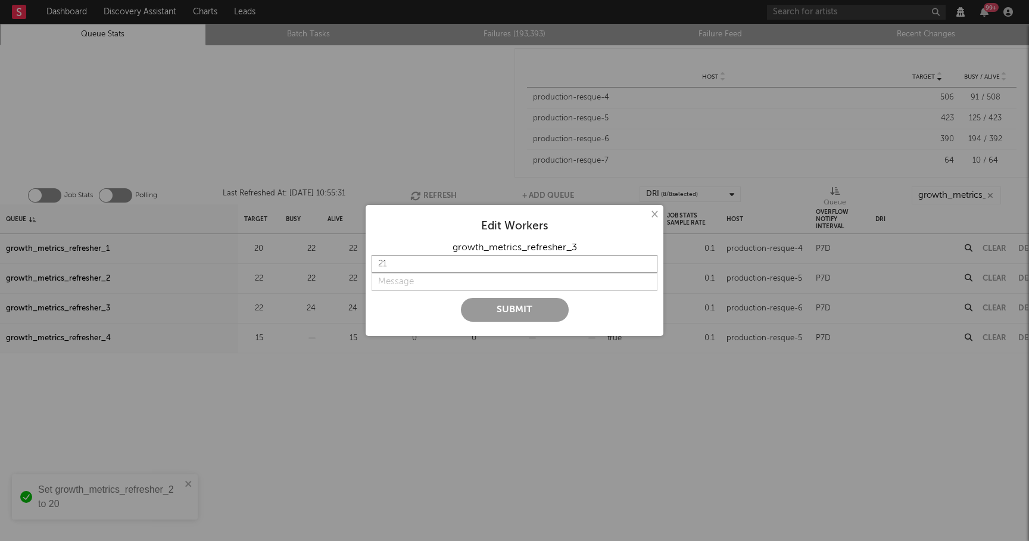
click at [649, 264] on input "21" at bounding box center [515, 264] width 286 height 18
type input "20"
click at [649, 264] on input "20" at bounding box center [515, 264] width 286 height 18
click at [386, 278] on input "string" at bounding box center [515, 282] width 286 height 18
type input "lower"
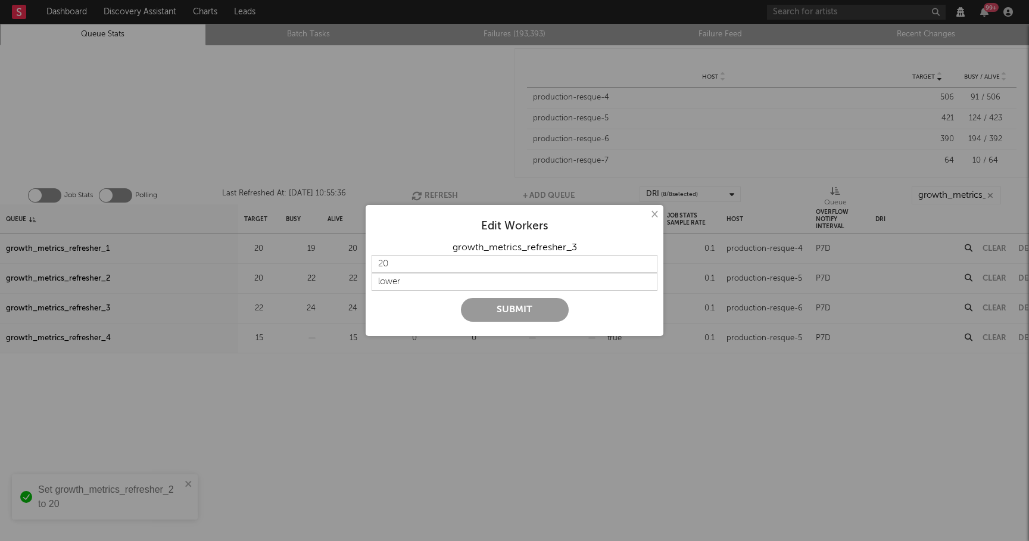
click at [503, 304] on button "Submit" at bounding box center [515, 310] width 108 height 24
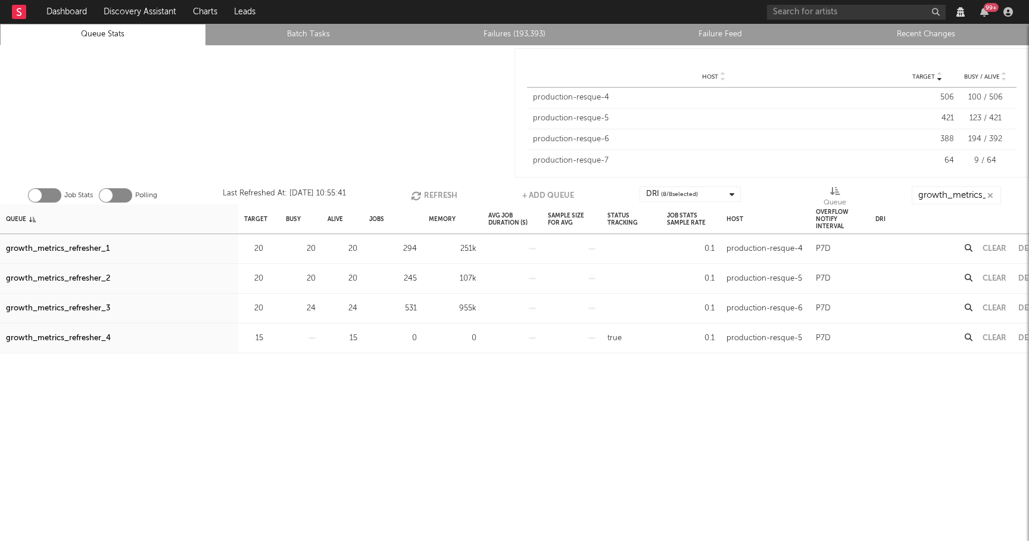
click at [439, 190] on button "Refresh" at bounding box center [434, 195] width 46 height 18
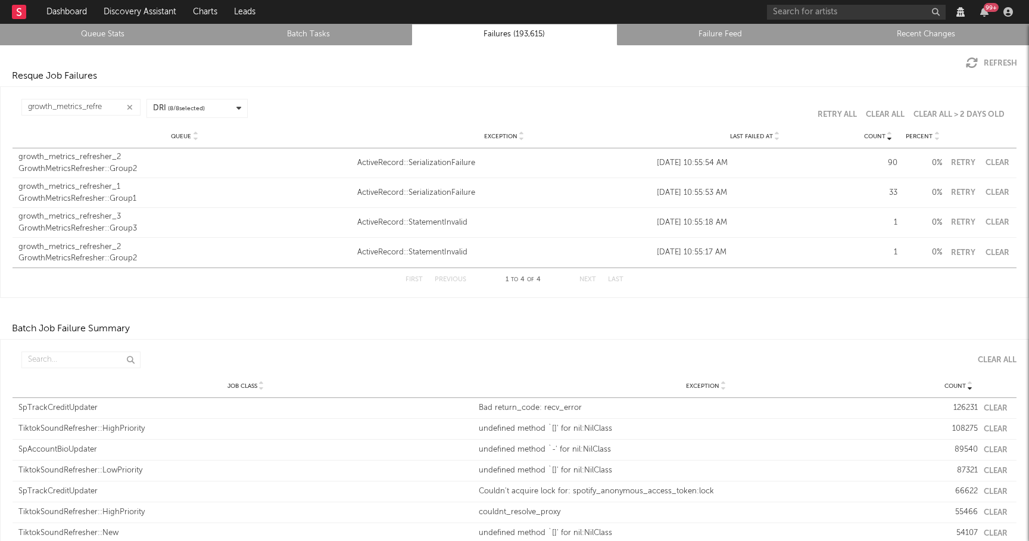
click at [957, 162] on button "Retry" at bounding box center [963, 163] width 30 height 8
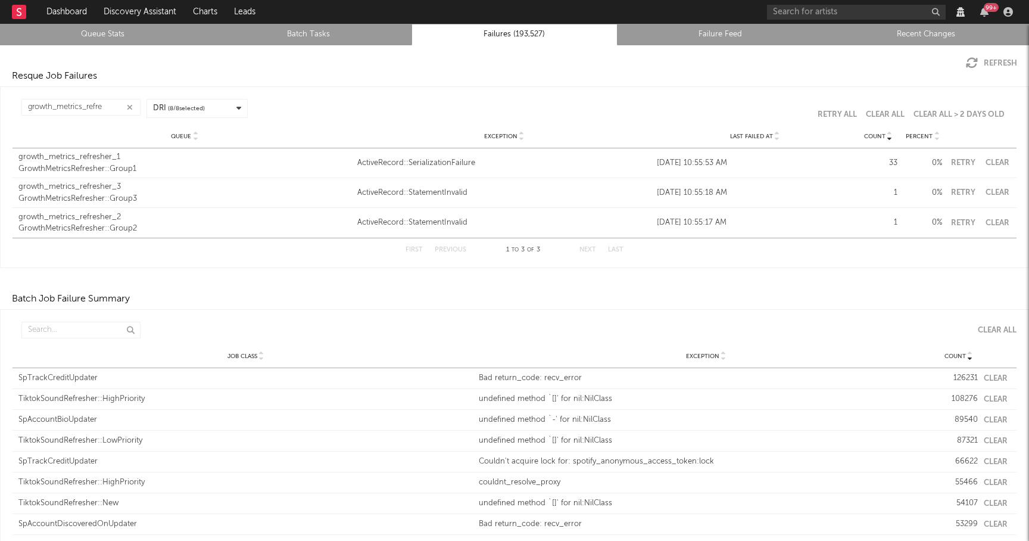
click at [965, 164] on button "Retry" at bounding box center [963, 163] width 30 height 8
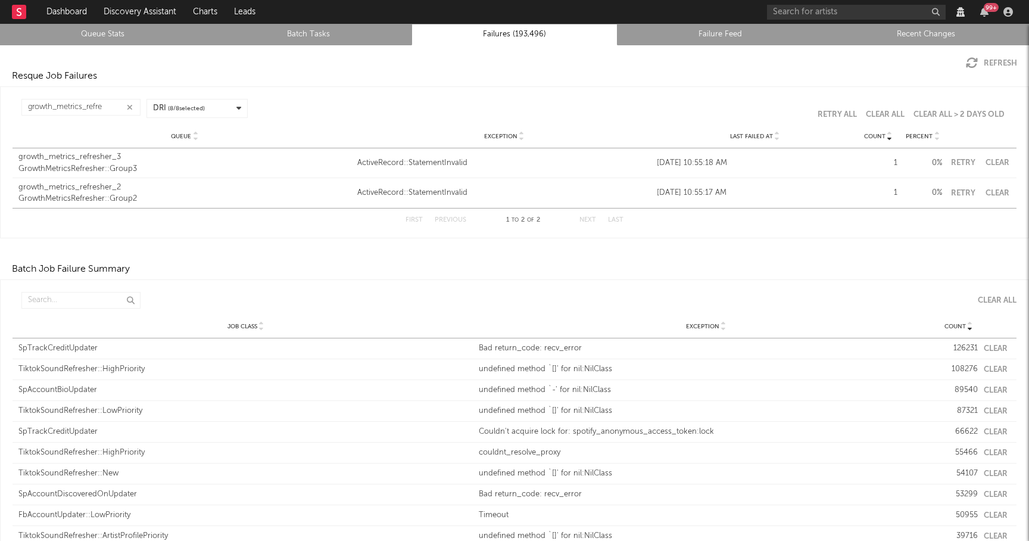
click at [970, 160] on button "Retry" at bounding box center [963, 163] width 30 height 8
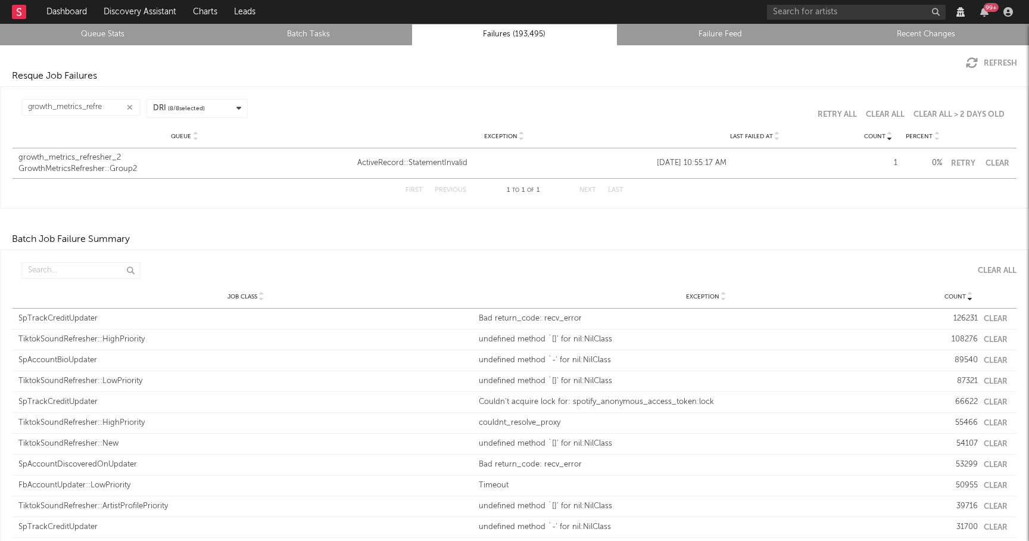
click at [962, 160] on button "Retry" at bounding box center [963, 164] width 30 height 8
